Goal: Find specific page/section: Find specific page/section

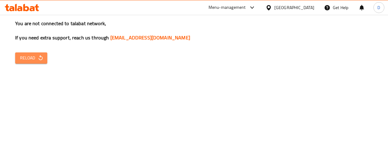
click at [39, 57] on icon "button" at bounding box center [41, 58] width 6 height 6
click at [34, 61] on span "Reload" at bounding box center [31, 58] width 22 height 8
click at [38, 55] on icon "button" at bounding box center [41, 58] width 6 height 6
click at [34, 54] on span "Reload" at bounding box center [31, 58] width 22 height 8
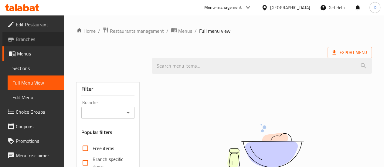
click at [38, 38] on span "Branches" at bounding box center [37, 39] width 43 height 7
